Goal: Use online tool/utility: Utilize a website feature to perform a specific function

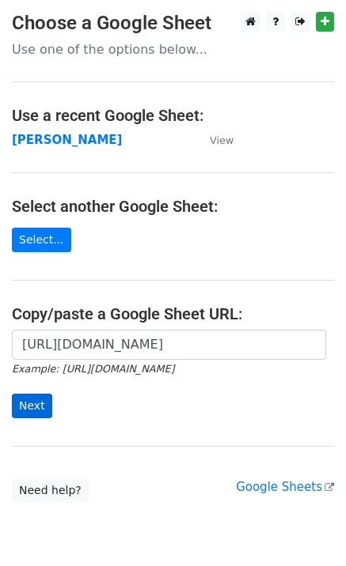
scroll to position [0, 337]
type input "[URL][DOMAIN_NAME]"
click at [23, 404] on input "Next" at bounding box center [32, 406] width 40 height 25
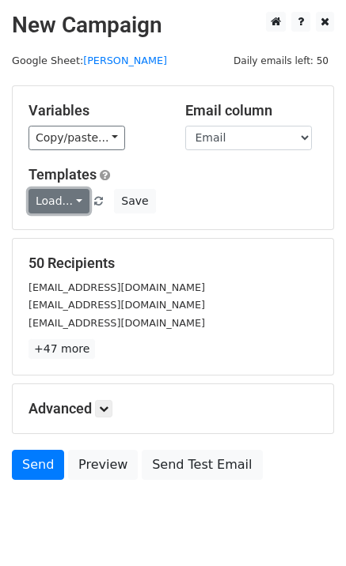
drag, startPoint x: 43, startPoint y: 197, endPoint x: 55, endPoint y: 220, distance: 25.8
click at [44, 197] on link "Load..." at bounding box center [58, 201] width 61 height 25
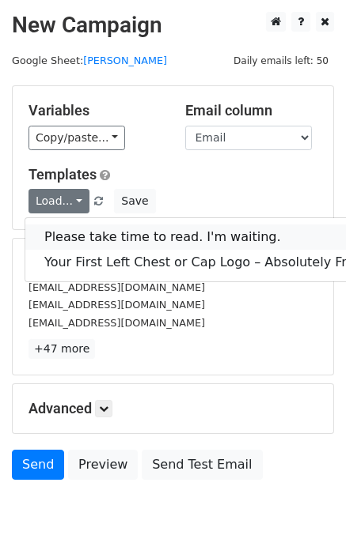
click at [64, 236] on link "Please take time to read. I'm waiting." at bounding box center [202, 237] width 355 height 25
